Goal: Information Seeking & Learning: Compare options

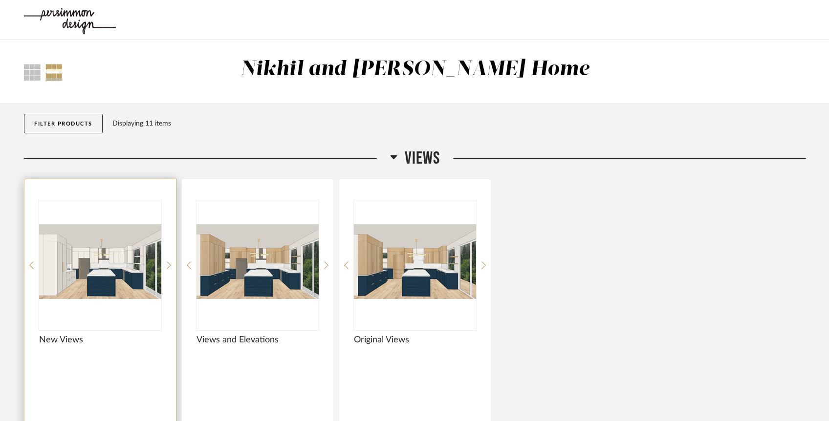
click at [0, 0] on img at bounding box center [0, 0] width 0 height 0
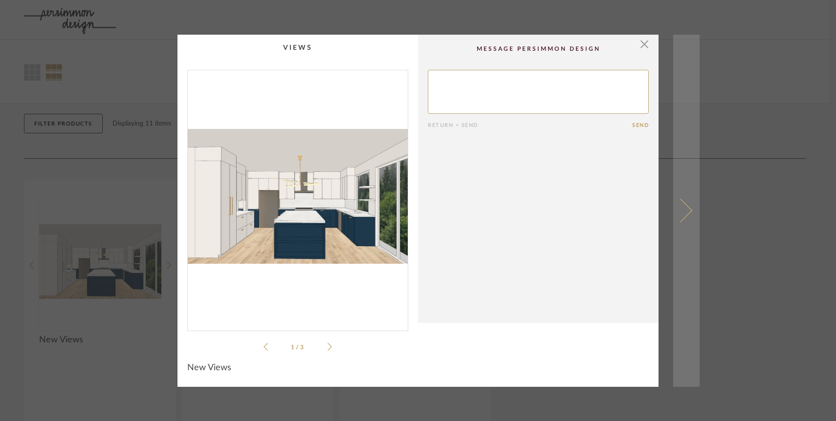
click at [682, 214] on span at bounding box center [679, 210] width 23 height 23
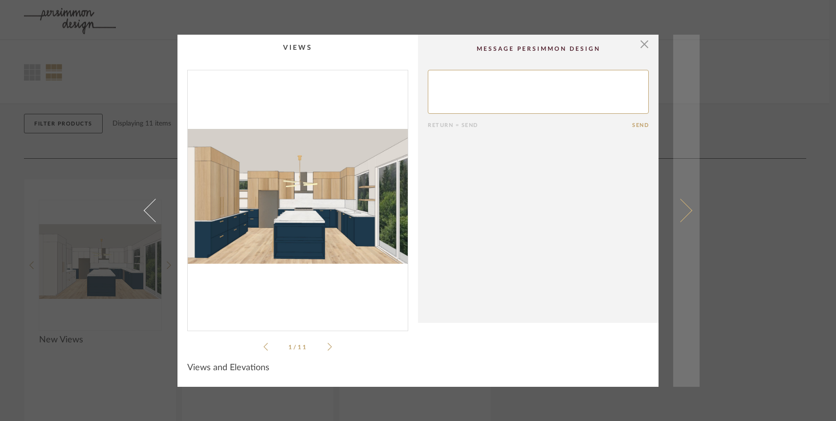
click at [687, 210] on span at bounding box center [679, 210] width 23 height 23
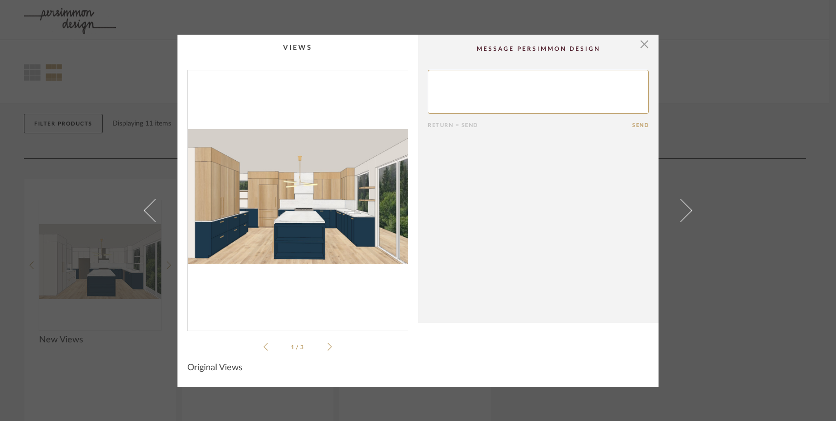
click at [687, 210] on span at bounding box center [679, 210] width 23 height 23
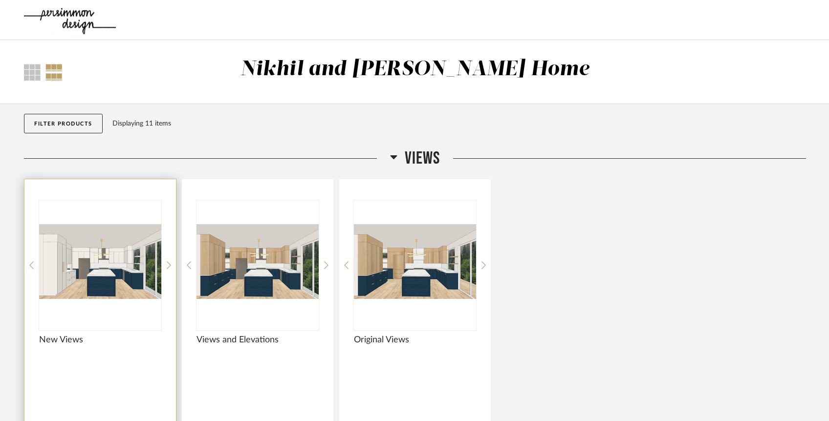
click at [115, 273] on img "0" at bounding box center [100, 261] width 122 height 122
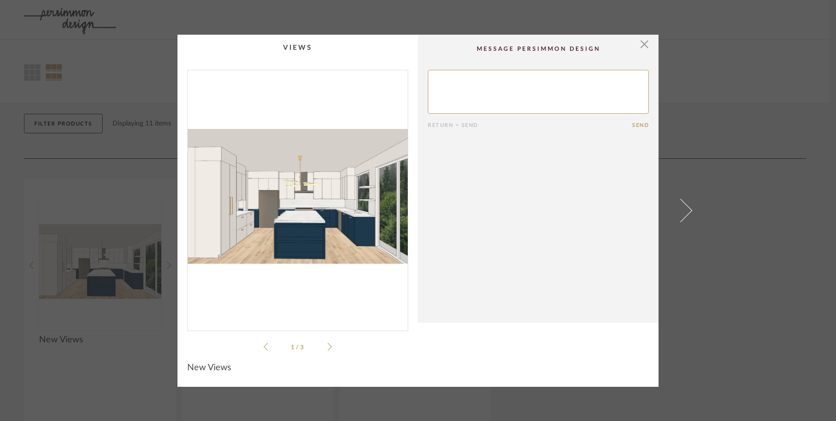
click at [327, 347] on icon at bounding box center [329, 347] width 4 height 8
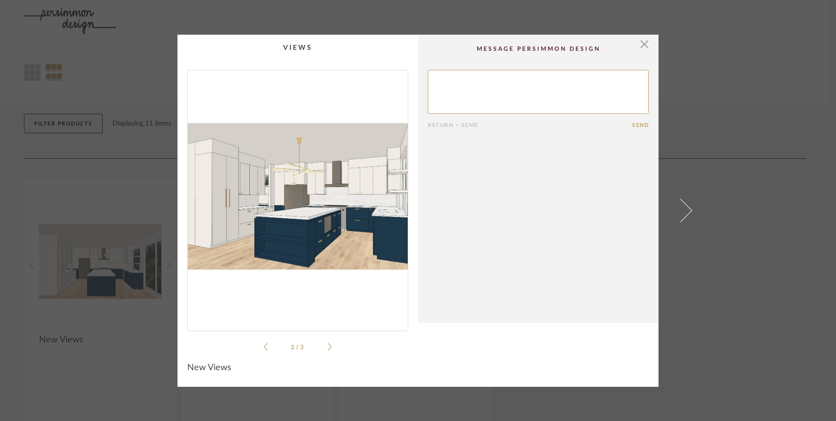
click at [327, 347] on icon at bounding box center [329, 347] width 4 height 8
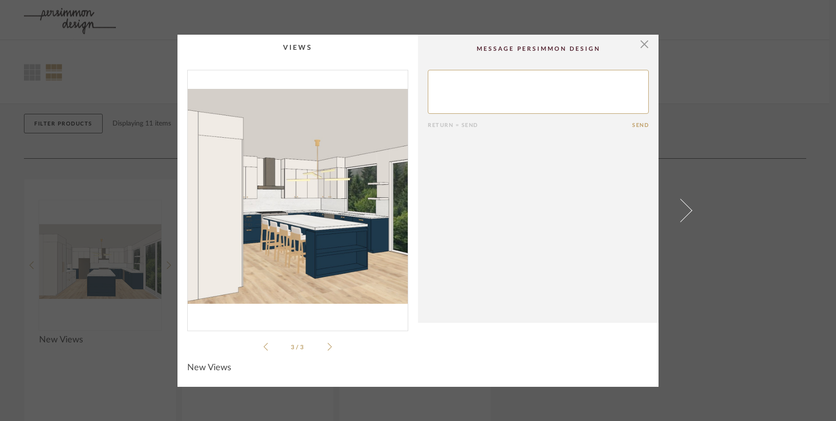
click at [263, 345] on icon at bounding box center [265, 347] width 4 height 8
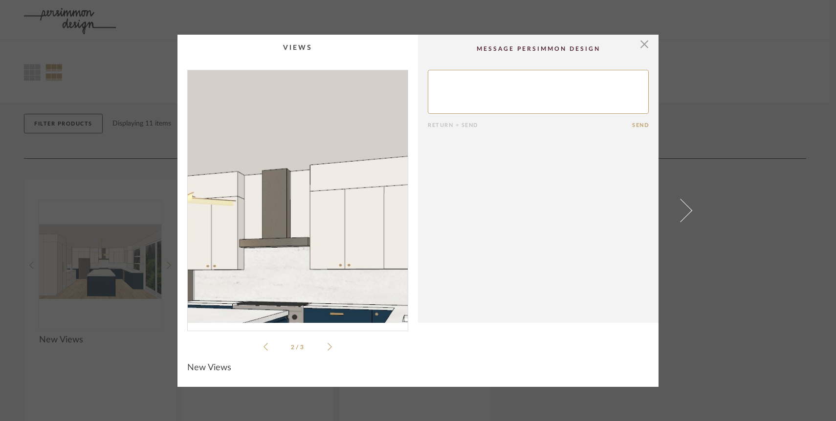
click at [341, 170] on img "1" at bounding box center [298, 196] width 220 height 253
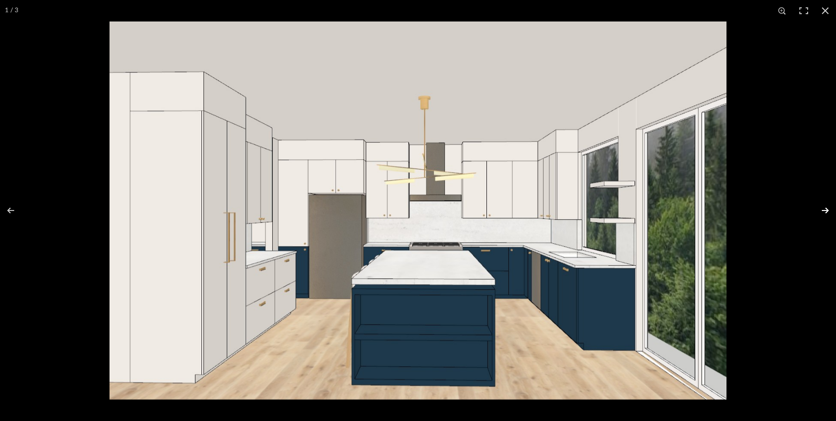
click at [820, 212] on button at bounding box center [818, 210] width 34 height 49
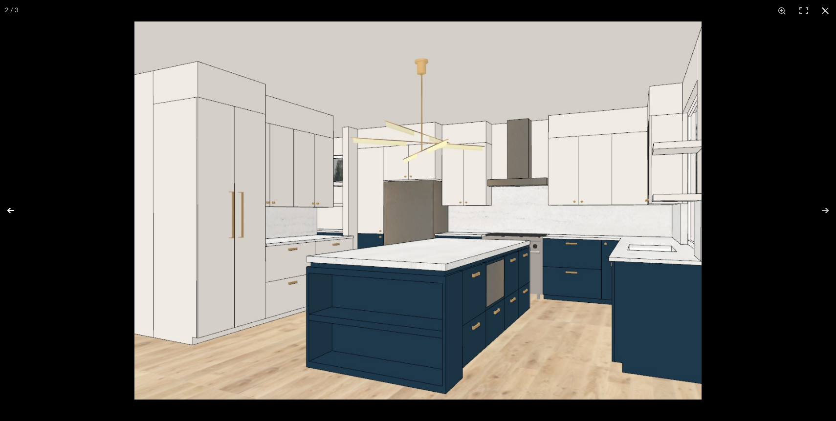
click at [15, 213] on button at bounding box center [17, 210] width 34 height 49
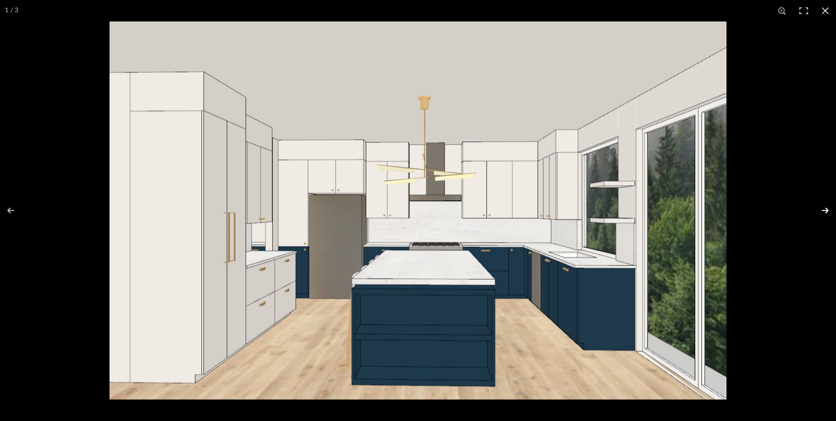
click at [828, 209] on button at bounding box center [818, 210] width 34 height 49
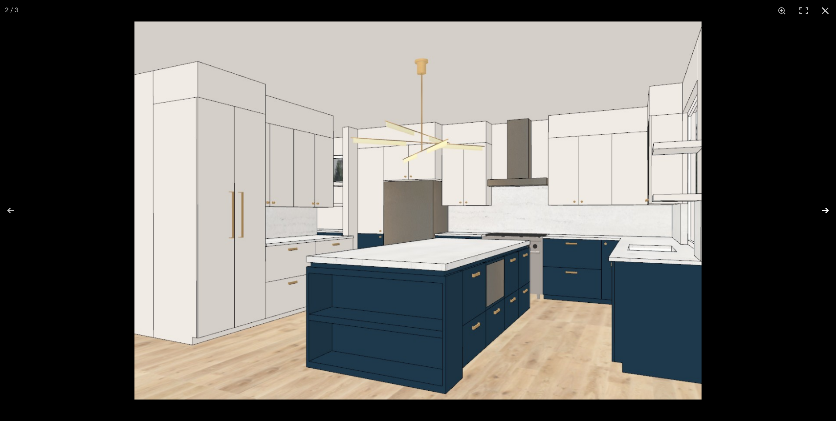
click at [825, 207] on button at bounding box center [818, 210] width 34 height 49
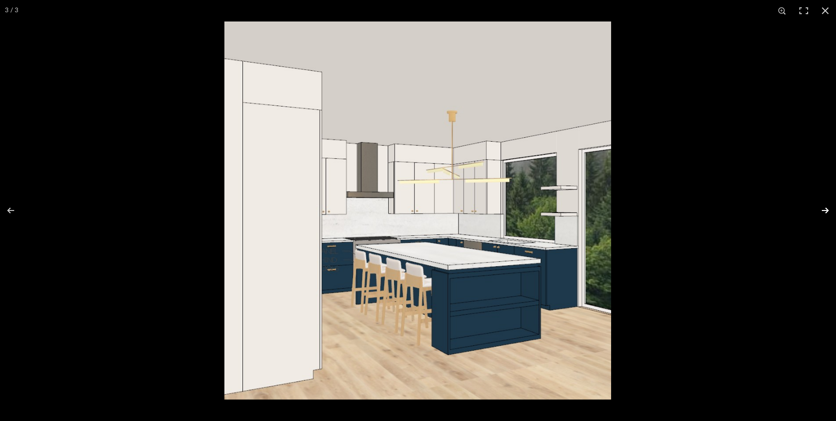
click at [825, 207] on button at bounding box center [818, 210] width 34 height 49
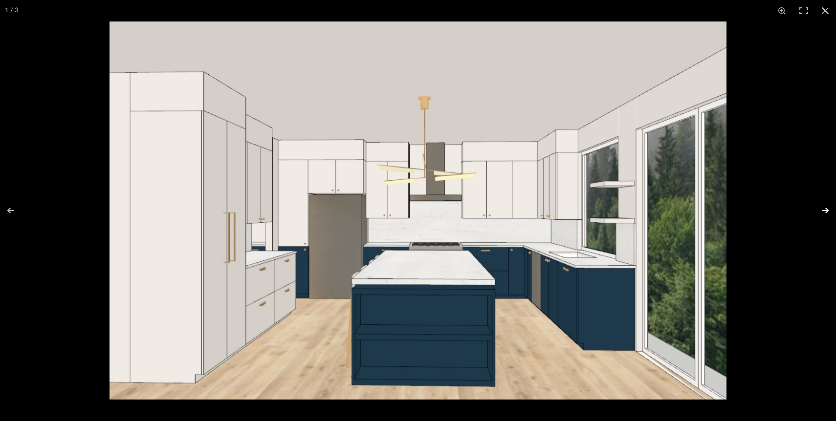
click at [825, 207] on button at bounding box center [818, 210] width 34 height 49
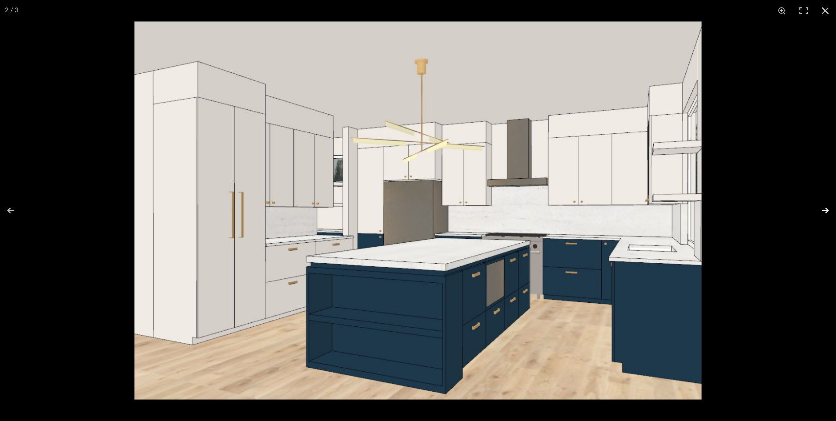
click at [825, 207] on button at bounding box center [818, 210] width 34 height 49
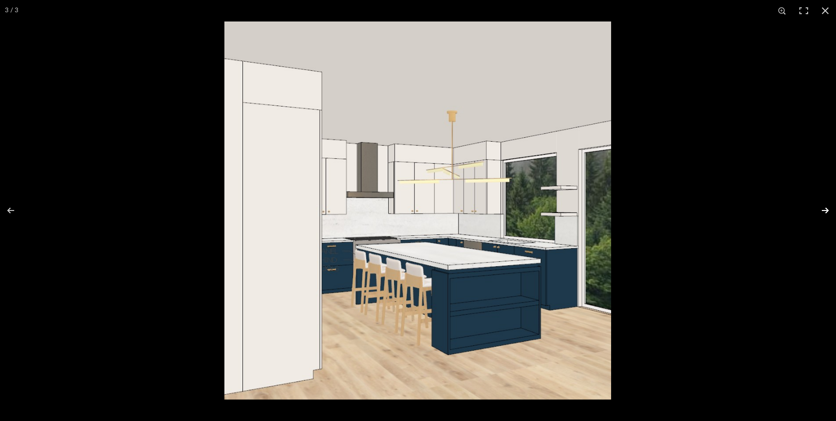
click at [825, 207] on button at bounding box center [818, 210] width 34 height 49
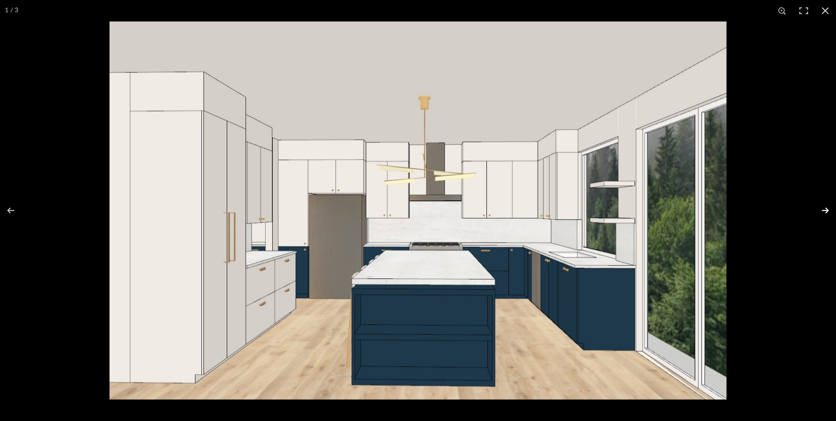
click at [825, 207] on button at bounding box center [818, 210] width 34 height 49
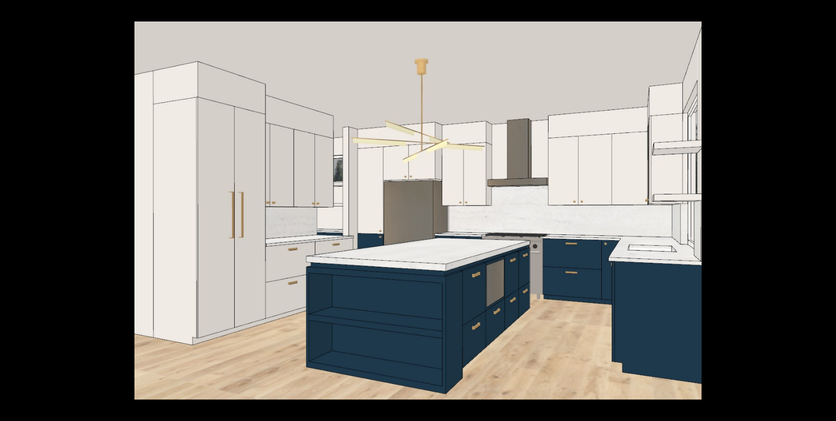
click at [825, 207] on button at bounding box center [818, 210] width 34 height 49
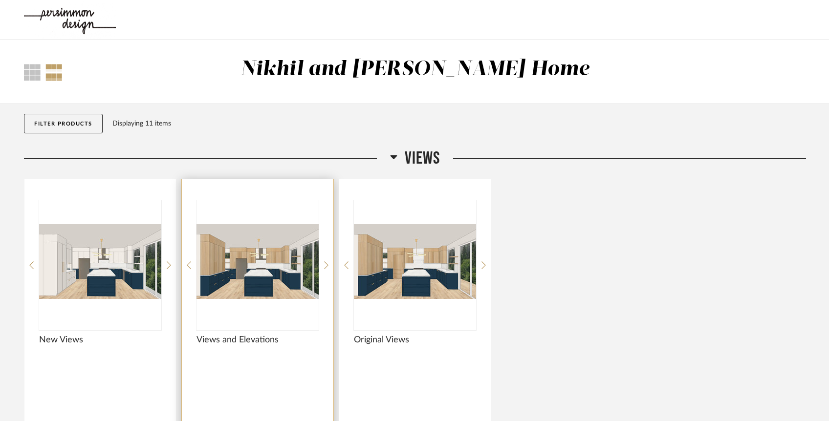
click at [284, 246] on img "0" at bounding box center [257, 261] width 122 height 122
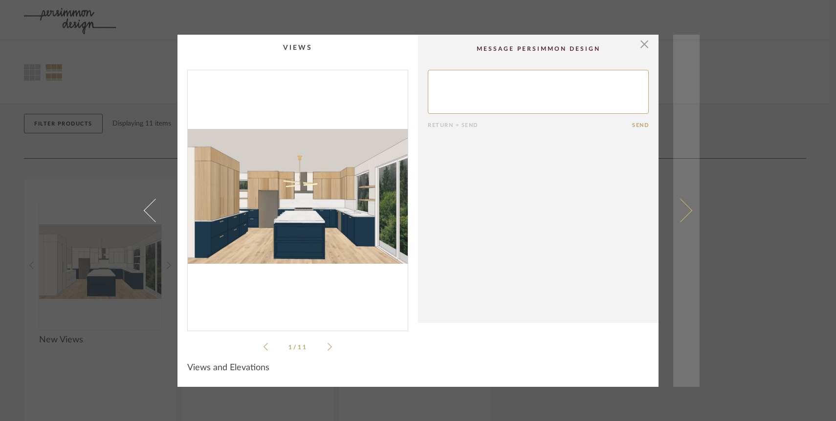
click at [680, 212] on span at bounding box center [679, 210] width 23 height 23
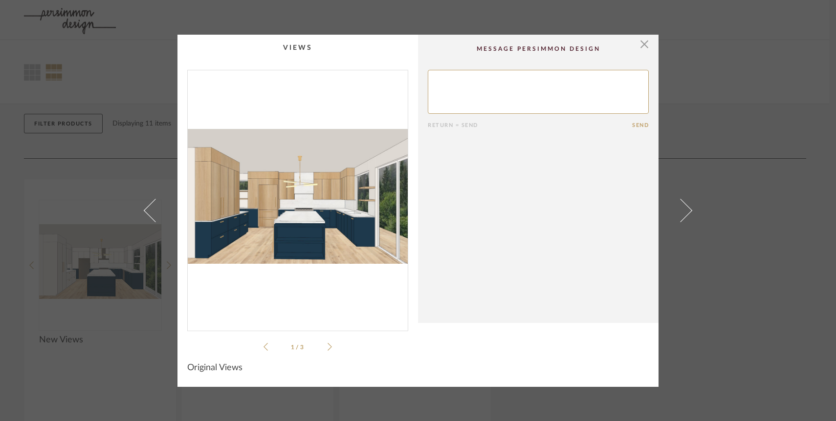
click at [680, 212] on span at bounding box center [679, 210] width 23 height 23
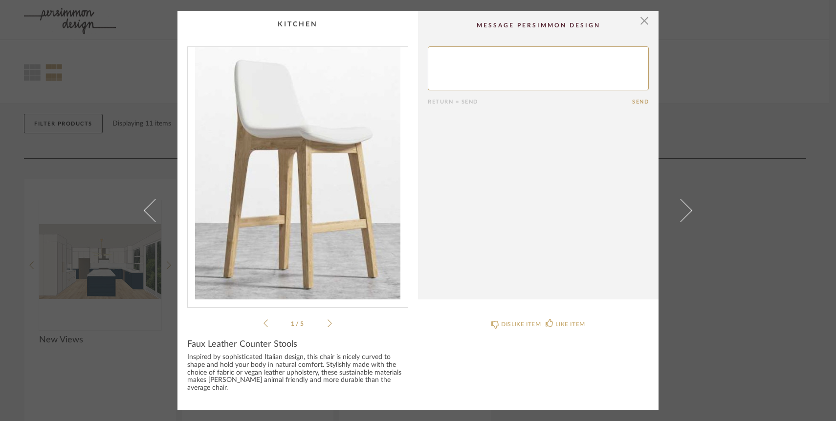
click at [680, 212] on span at bounding box center [679, 210] width 23 height 23
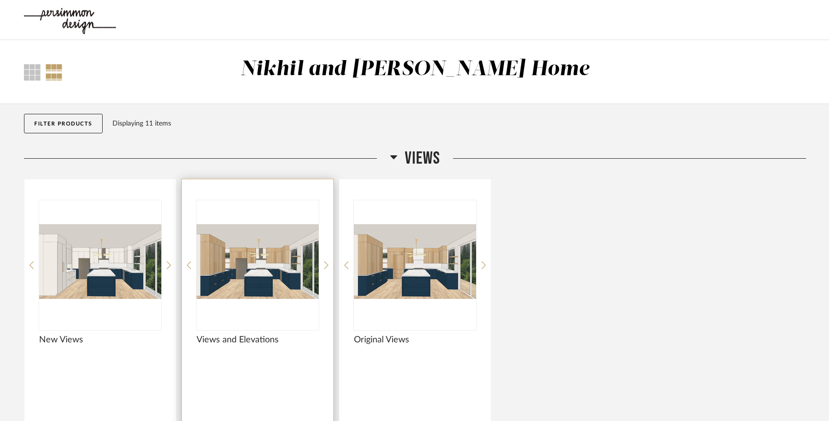
click at [261, 255] on img "0" at bounding box center [257, 261] width 122 height 122
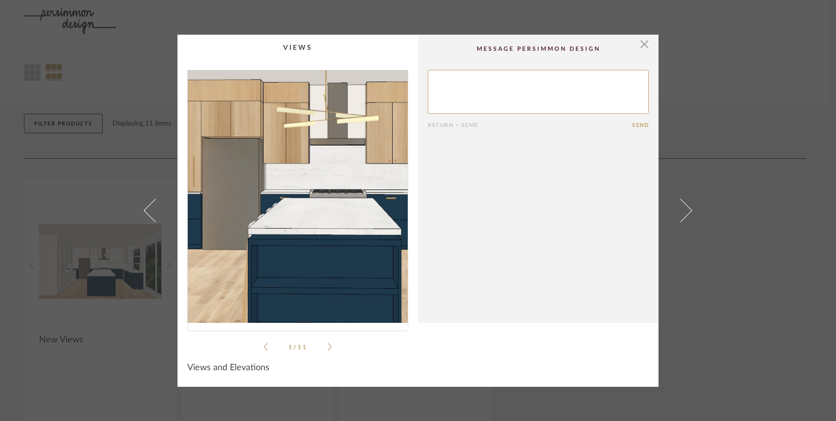
click at [287, 210] on img "0" at bounding box center [298, 196] width 220 height 253
